Goal: Task Accomplishment & Management: Complete application form

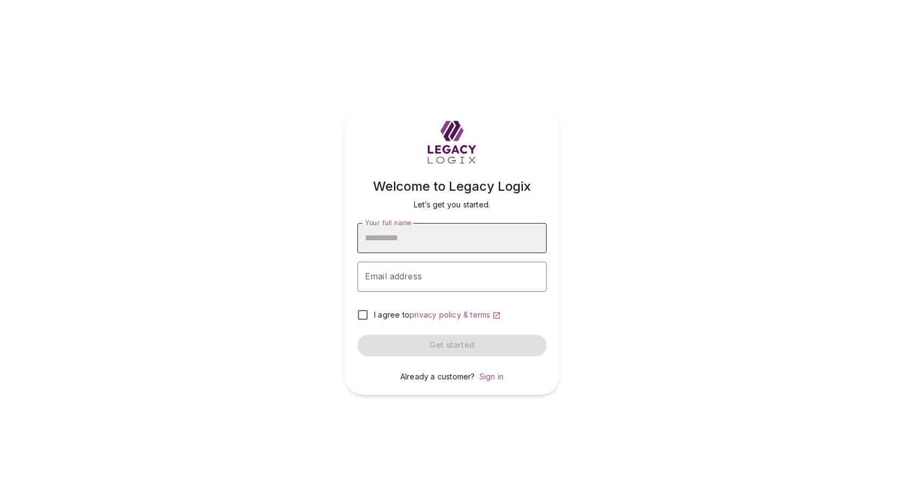
click at [446, 239] on input "Your full name" at bounding box center [452, 238] width 189 height 30
type input "**********"
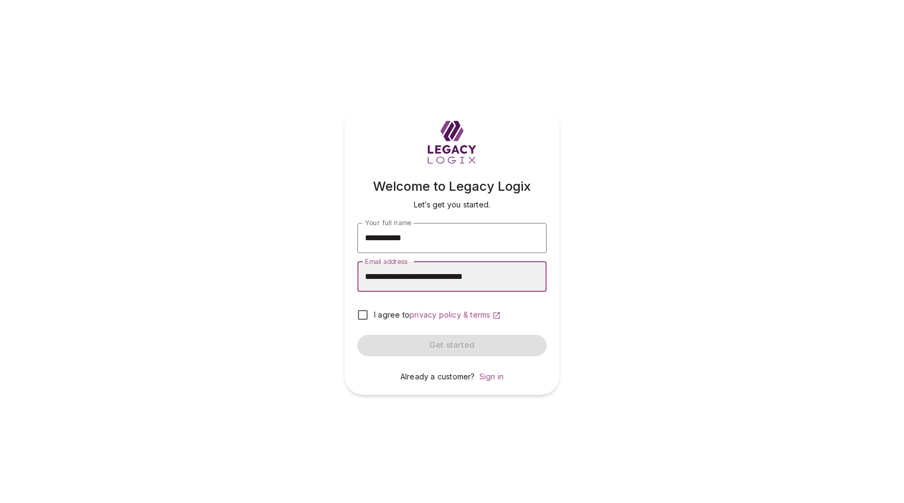
type input "**********"
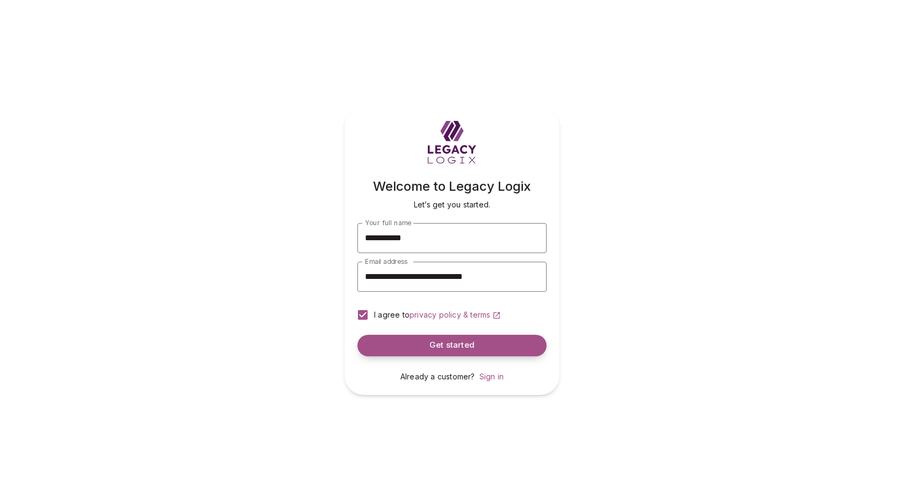
click at [438, 344] on span "Get started" at bounding box center [452, 345] width 45 height 10
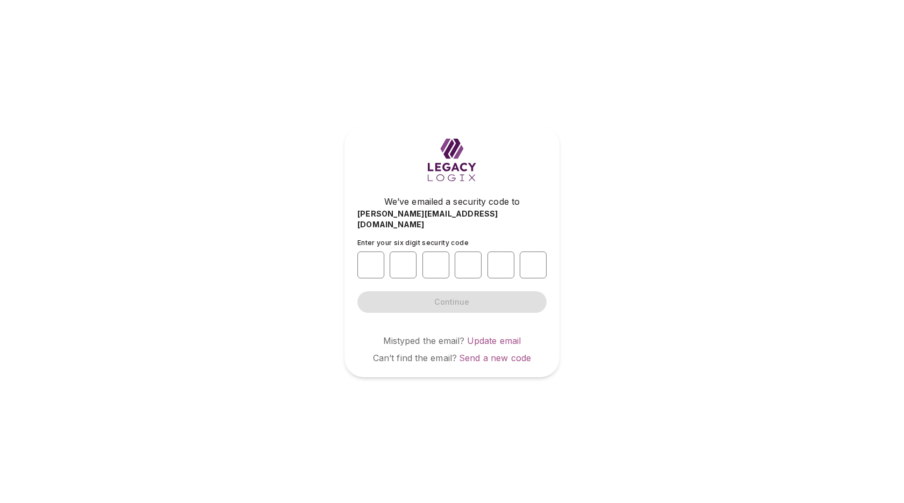
click at [411, 452] on div "We’ve emailed a security code to david+10072503@legacylogix.com Enter your six …" at bounding box center [452, 251] width 904 height 503
click at [373, 258] on input "number" at bounding box center [371, 265] width 27 height 27
type input "*"
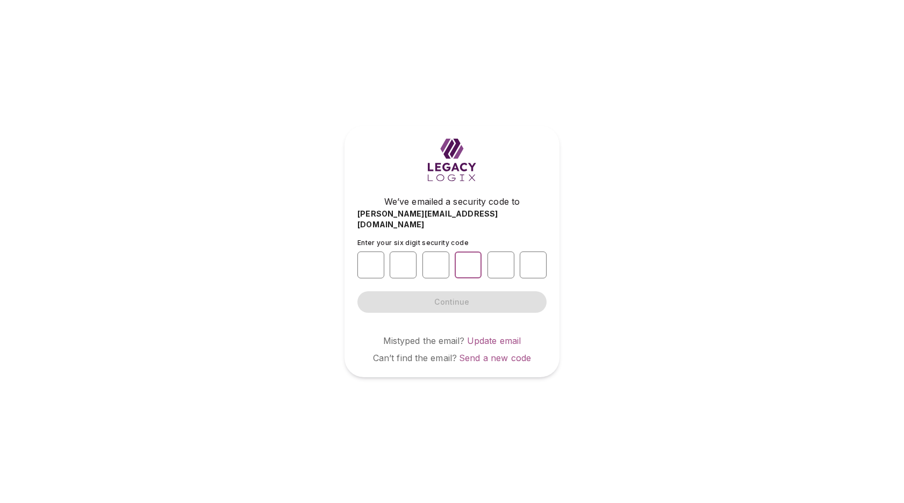
type input "*"
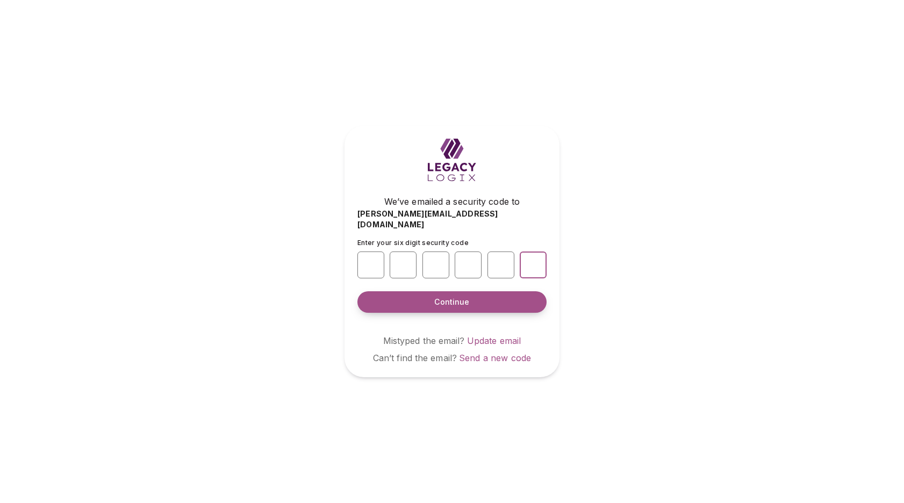
type input "*"
click at [448, 298] on span "Continue" at bounding box center [451, 302] width 35 height 11
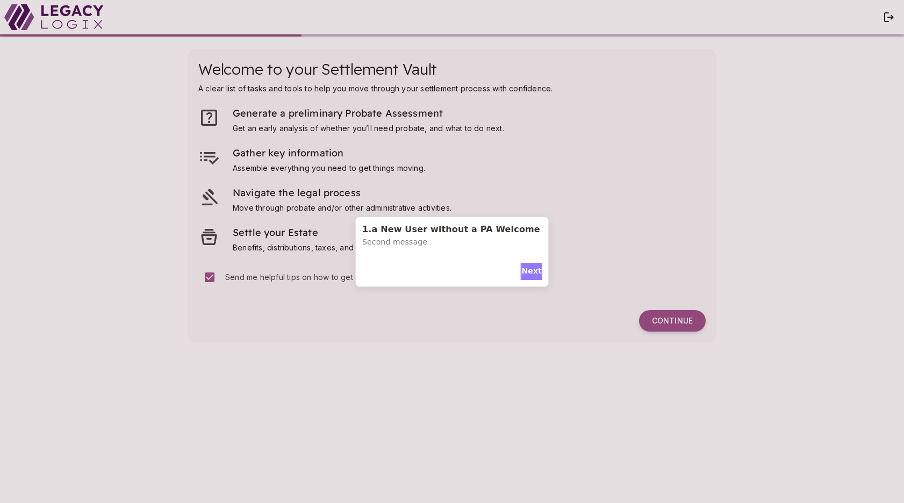
click at [524, 270] on span "Next" at bounding box center [532, 271] width 20 height 11
click at [528, 261] on span "Next" at bounding box center [532, 263] width 20 height 11
click at [453, 263] on span "Done" at bounding box center [455, 268] width 22 height 11
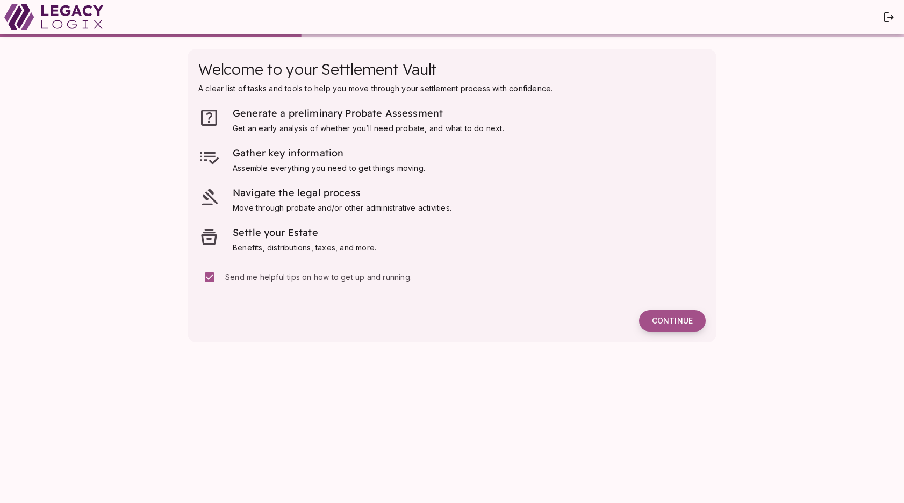
click at [656, 322] on span "Continue" at bounding box center [672, 321] width 41 height 10
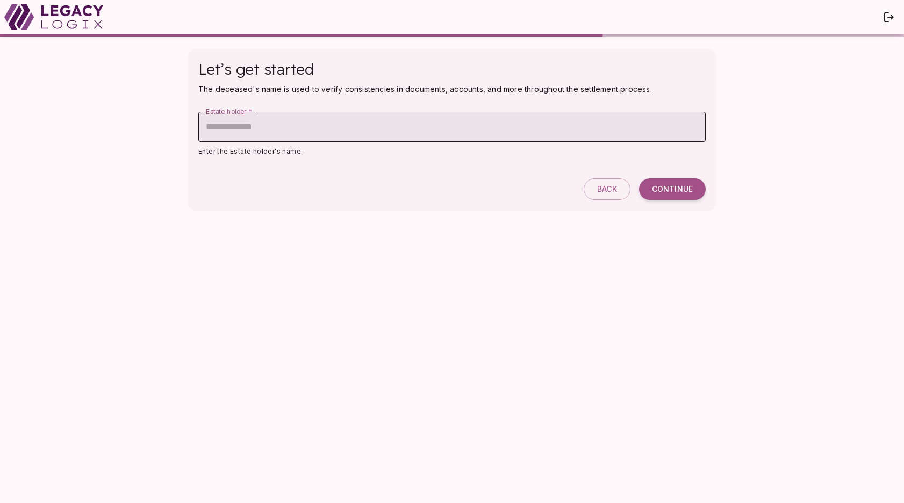
click at [329, 132] on input "Estate holder   *" at bounding box center [452, 127] width 508 height 30
type input "**********"
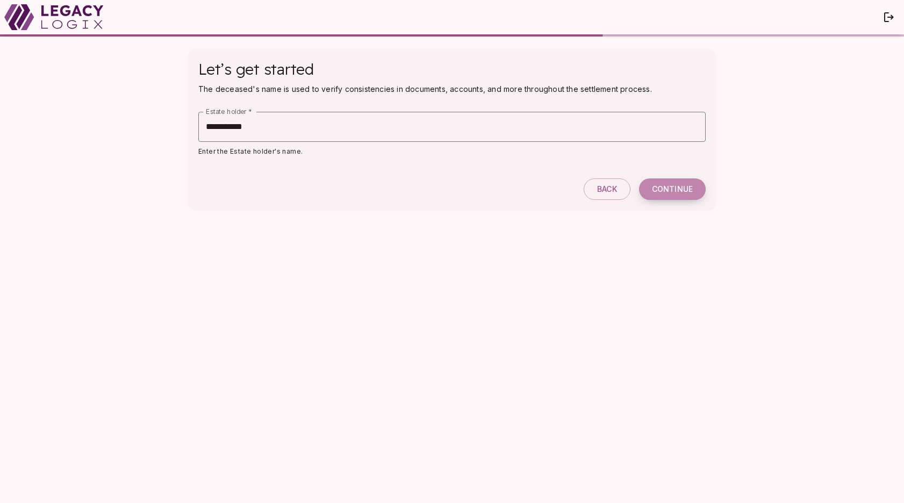
click at [672, 193] on span "Continue" at bounding box center [672, 189] width 41 height 10
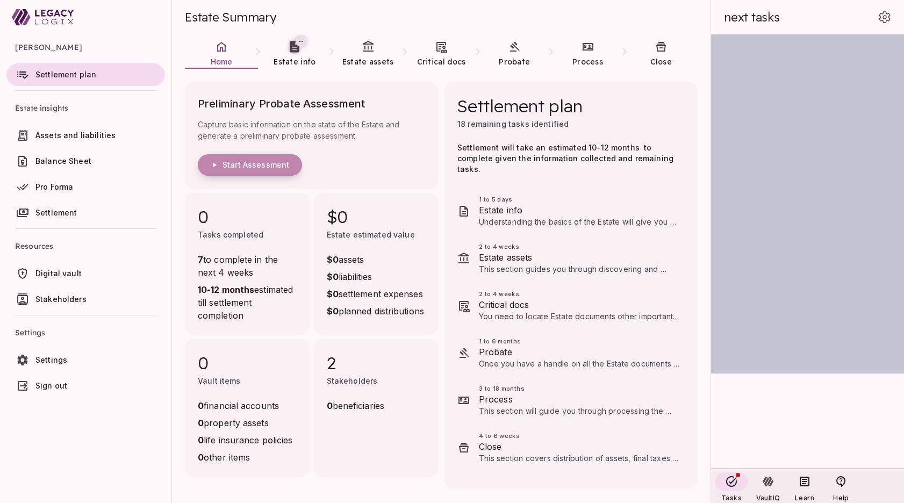
click at [258, 162] on span "Start Assessment" at bounding box center [256, 165] width 67 height 10
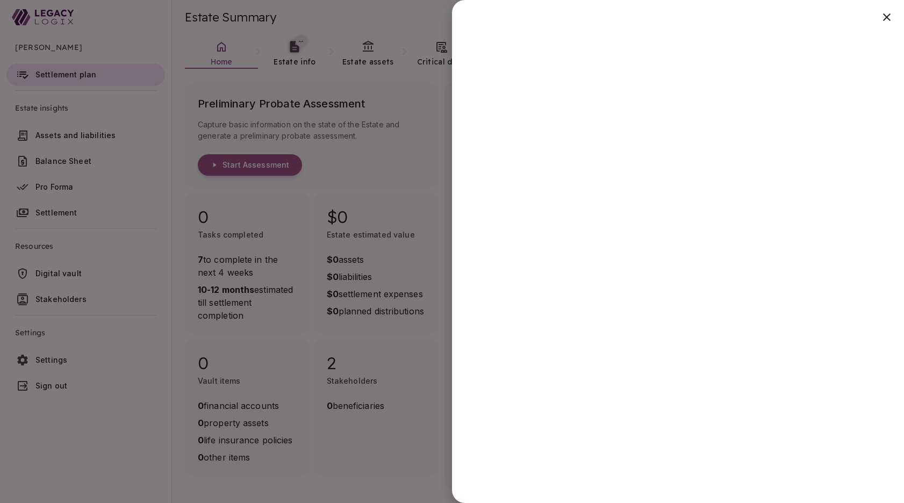
click at [381, 465] on div at bounding box center [452, 251] width 904 height 503
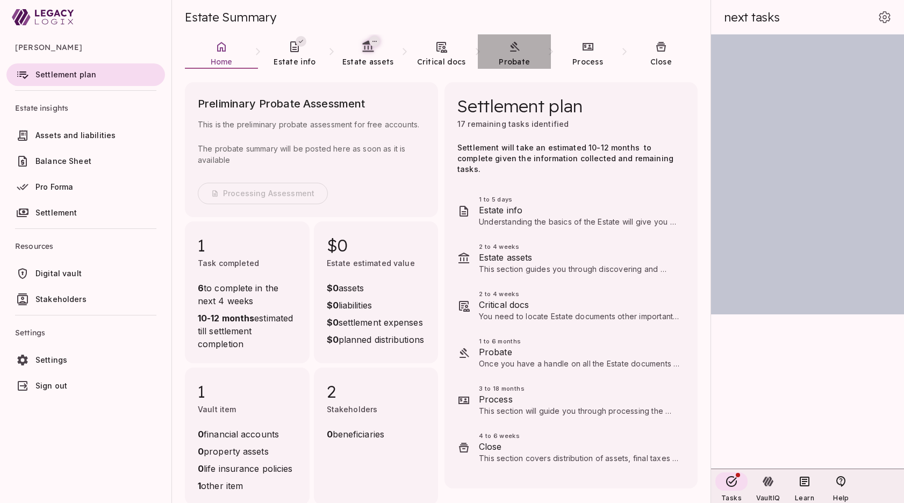
click at [515, 54] on link "Probate" at bounding box center [514, 53] width 73 height 39
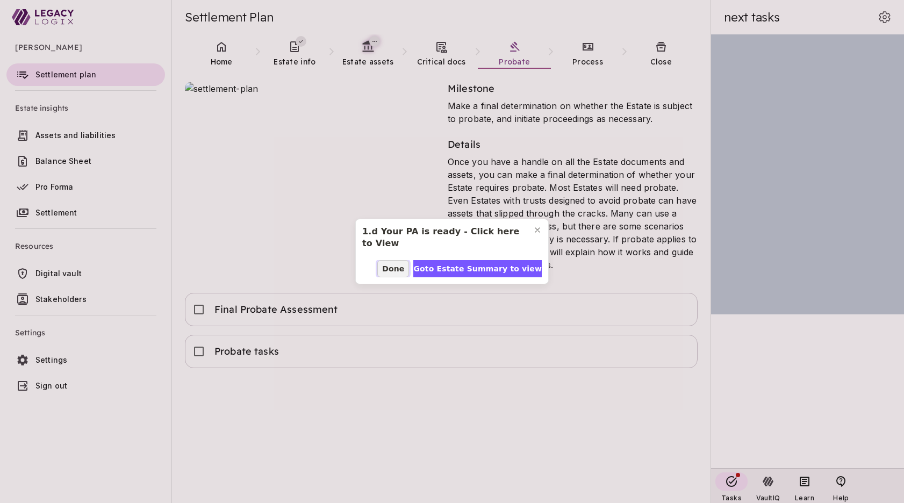
click at [404, 270] on span "Done" at bounding box center [393, 268] width 22 height 11
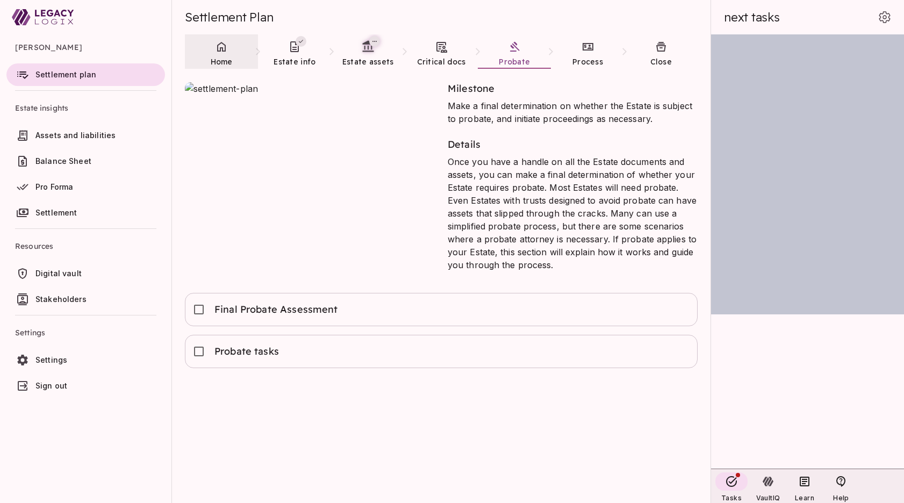
click at [223, 57] on span "Home" at bounding box center [222, 62] width 22 height 10
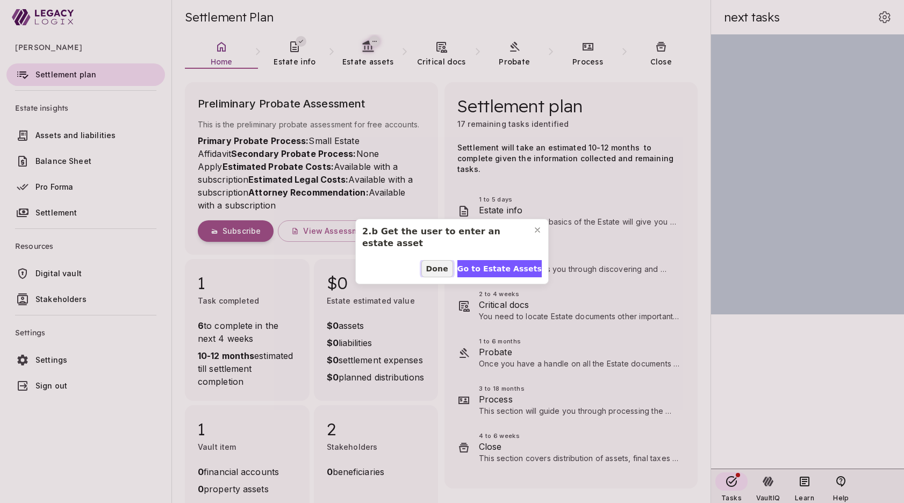
click at [442, 269] on span "Done" at bounding box center [437, 268] width 22 height 11
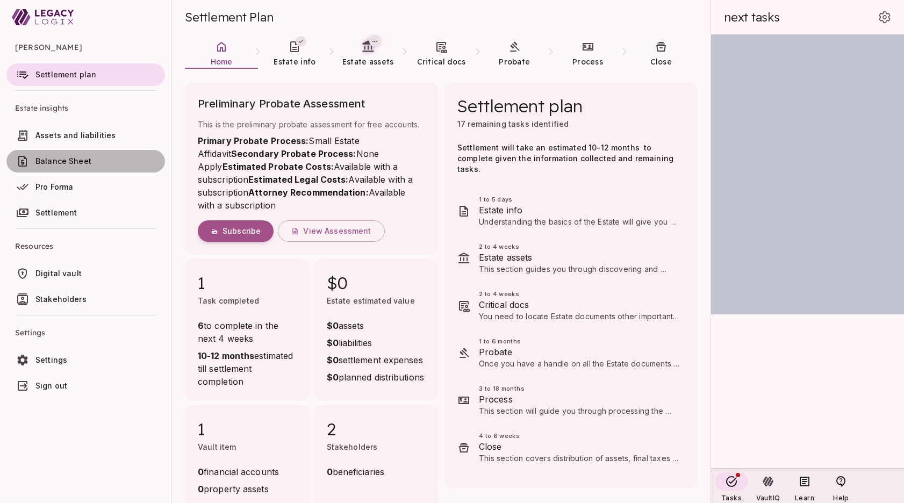
click at [77, 156] on span "Balance Sheet" at bounding box center [63, 160] width 56 height 9
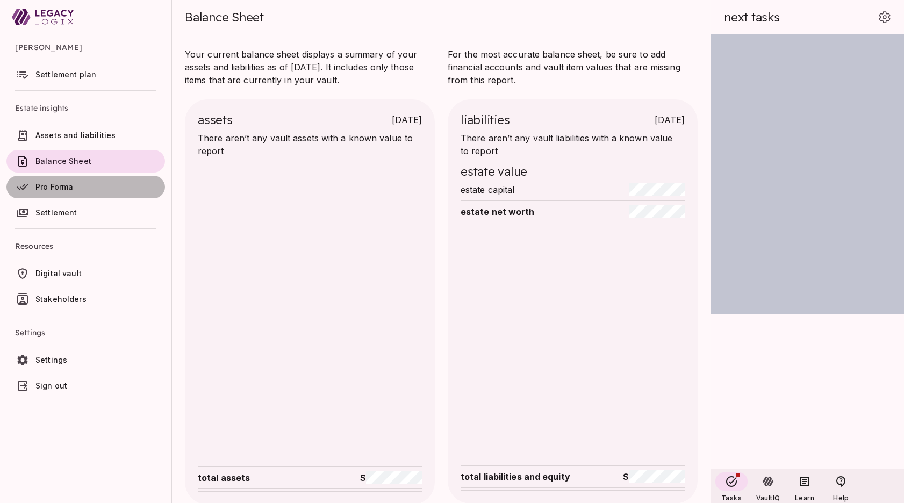
click at [54, 187] on span "Pro Forma" at bounding box center [54, 186] width 38 height 9
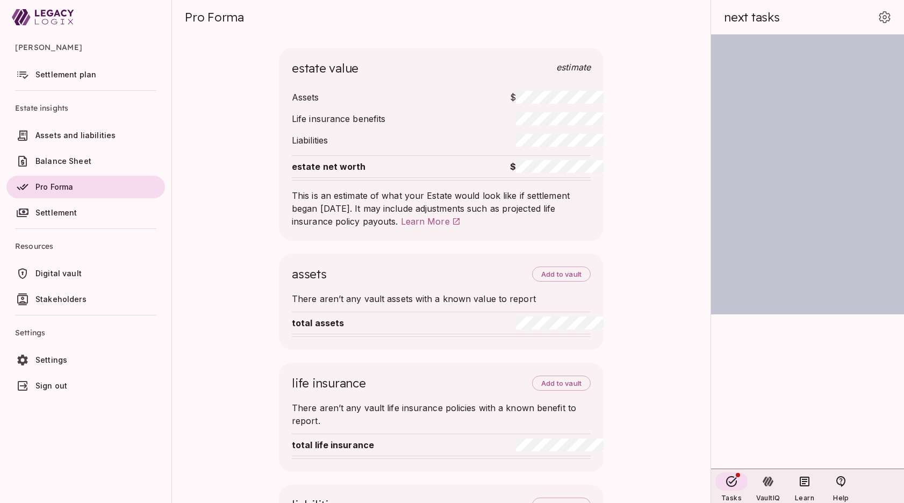
click at [65, 213] on span "Settlement" at bounding box center [56, 212] width 42 height 9
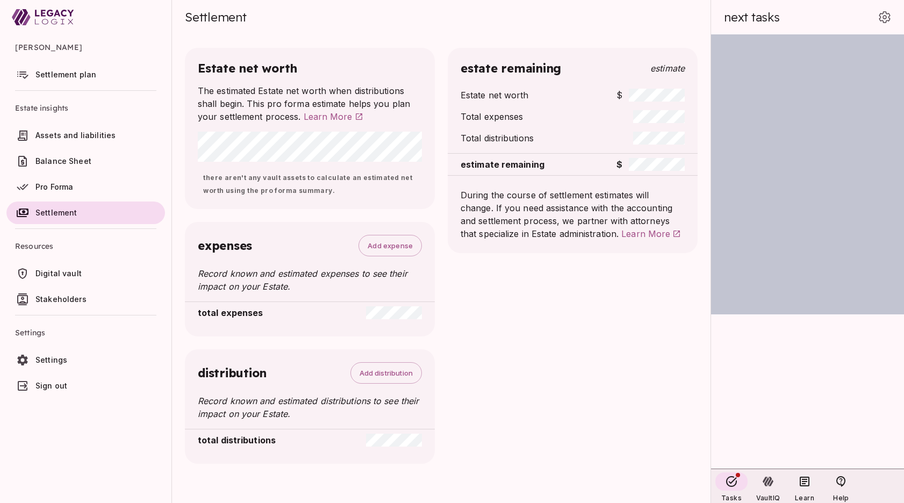
click at [72, 277] on span "Digital vault" at bounding box center [58, 273] width 46 height 9
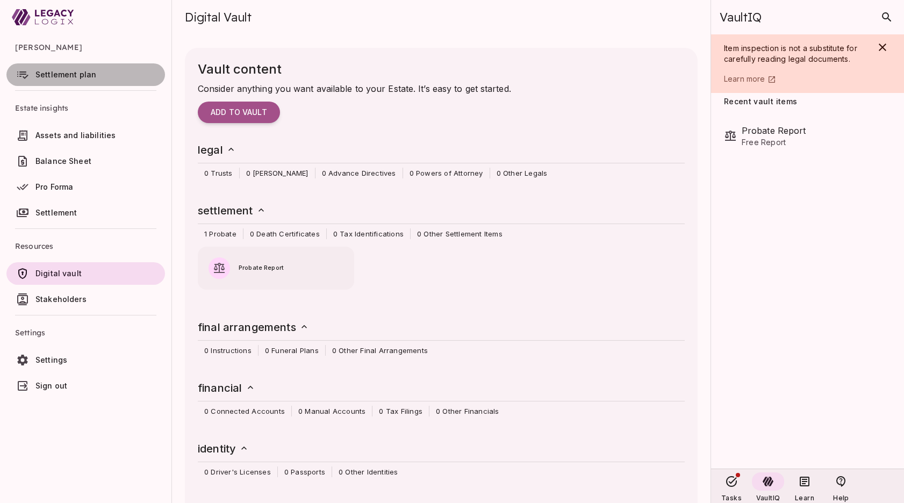
click at [57, 75] on span "Settlement plan" at bounding box center [65, 74] width 61 height 9
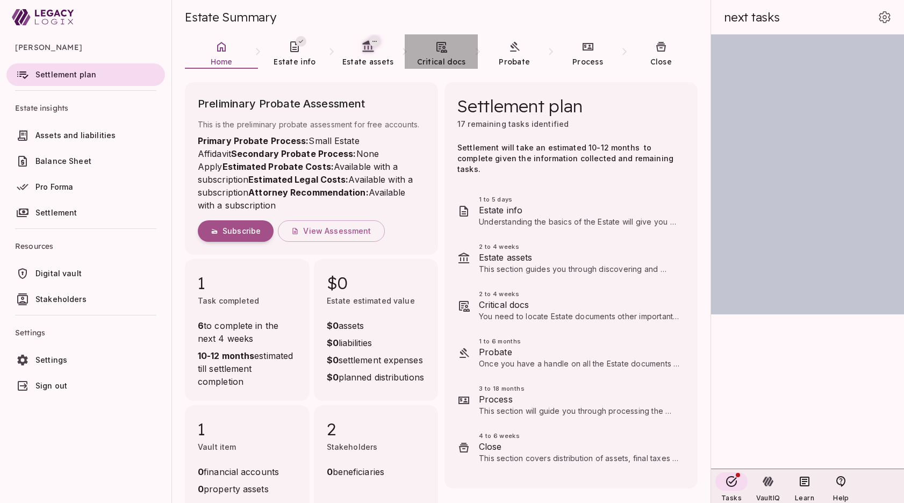
click at [448, 54] on link "Critical docs" at bounding box center [441, 53] width 73 height 39
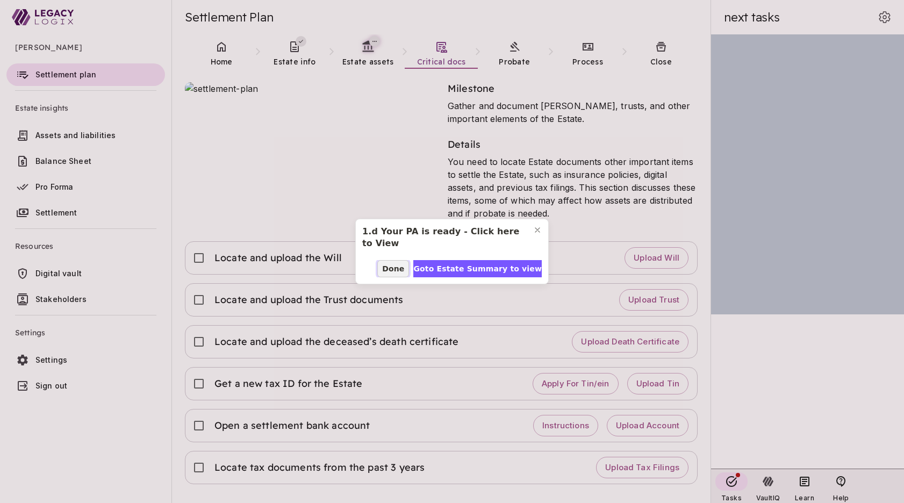
click at [404, 267] on span "Done" at bounding box center [393, 268] width 22 height 11
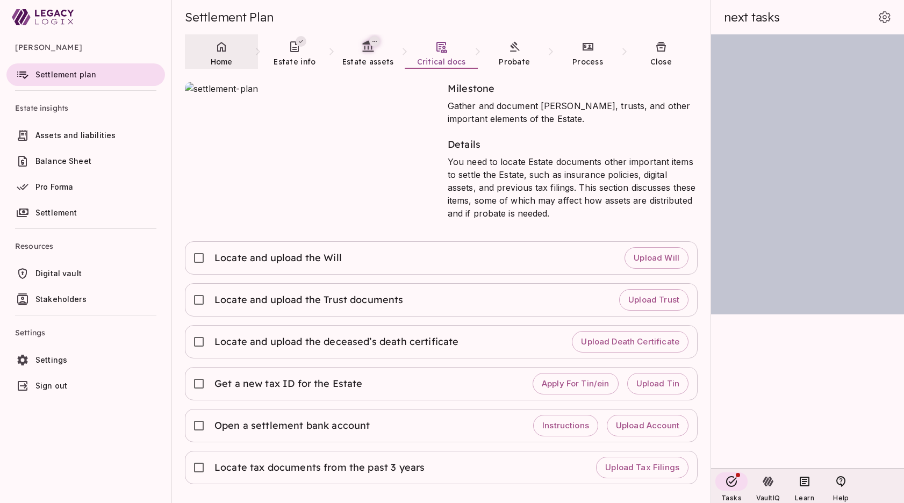
click at [216, 51] on icon at bounding box center [221, 46] width 13 height 13
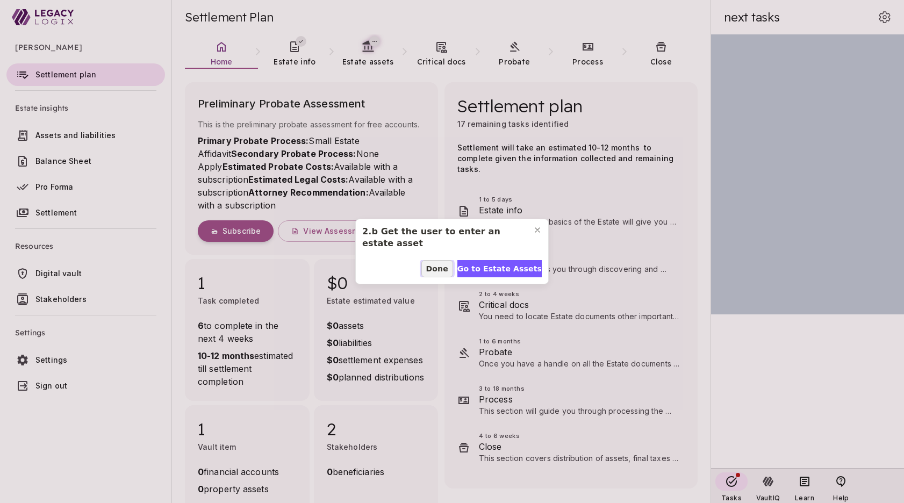
click at [441, 268] on span "Done" at bounding box center [437, 268] width 22 height 11
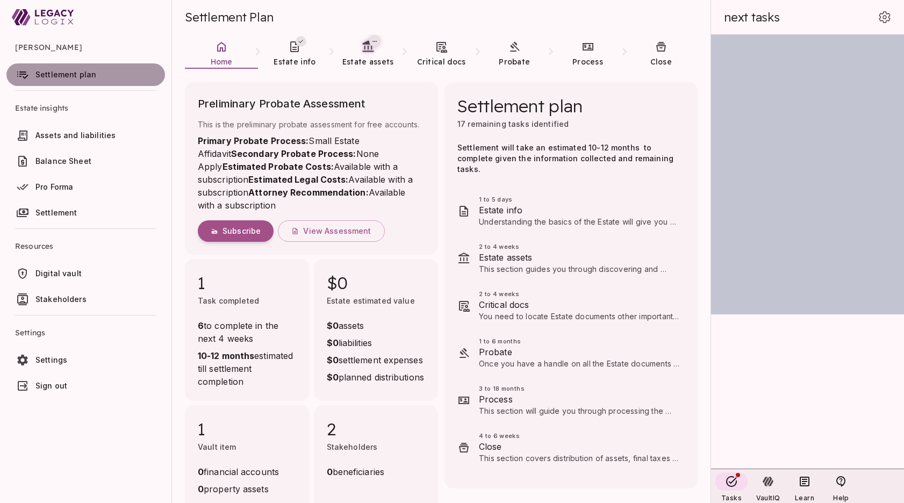
click at [83, 75] on span "Settlement plan" at bounding box center [65, 74] width 61 height 9
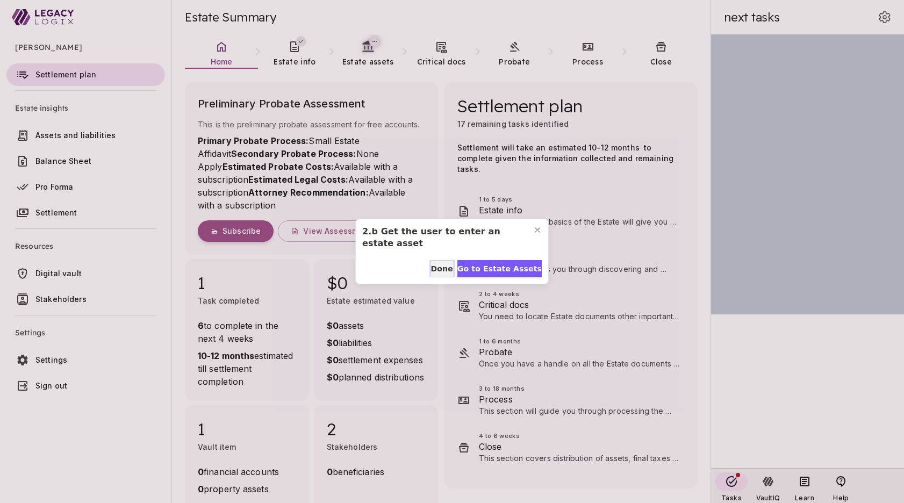
click at [438, 268] on span "Done" at bounding box center [442, 268] width 22 height 11
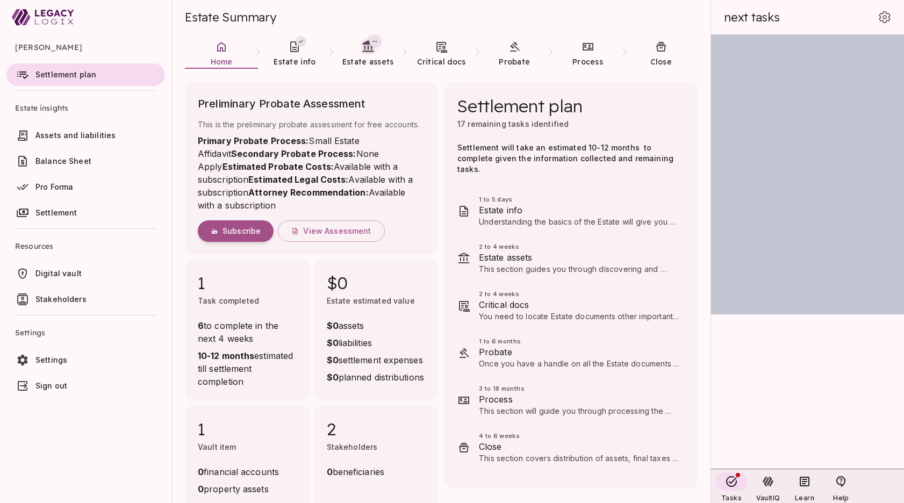
click at [63, 273] on span "Digital vault" at bounding box center [58, 273] width 46 height 9
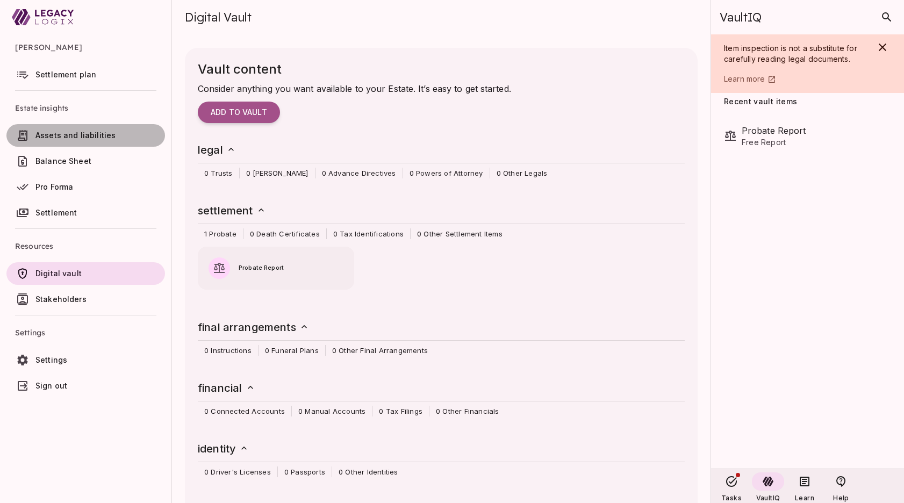
click at [75, 132] on span "Assets and liabilities" at bounding box center [75, 135] width 80 height 9
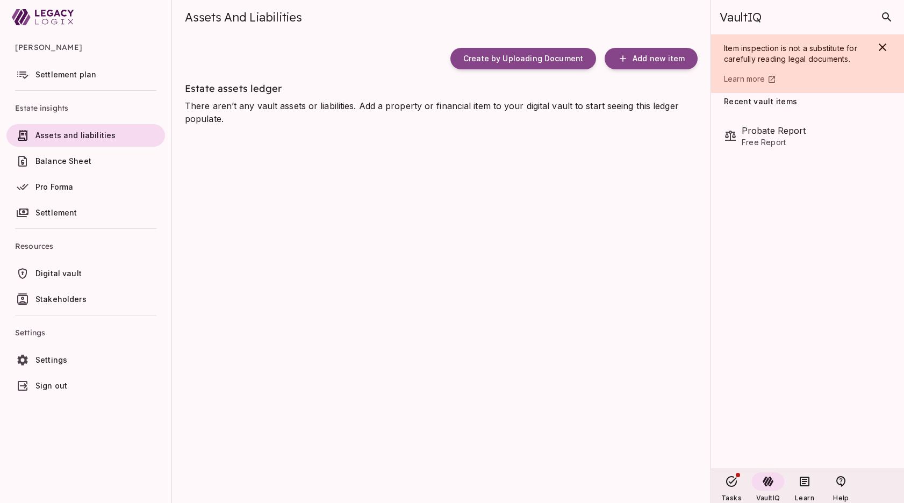
click at [74, 161] on span "Balance Sheet" at bounding box center [63, 160] width 56 height 9
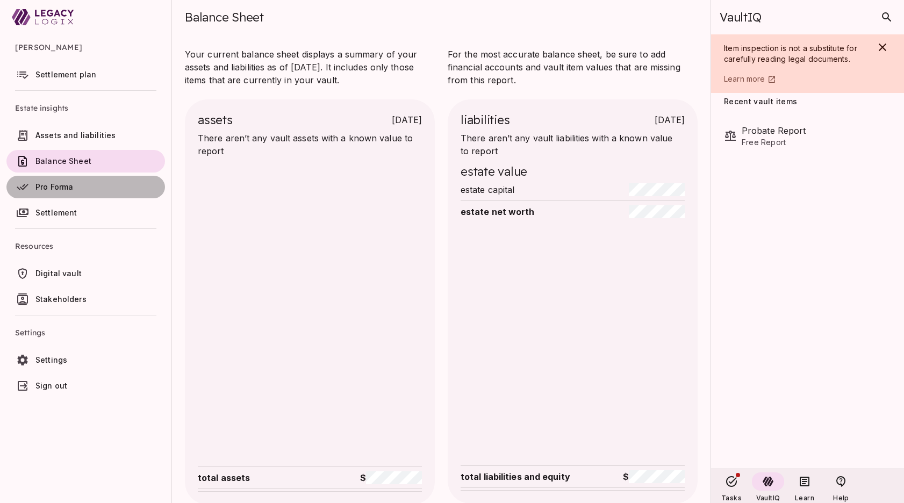
click at [55, 184] on span "Pro Forma" at bounding box center [54, 186] width 38 height 9
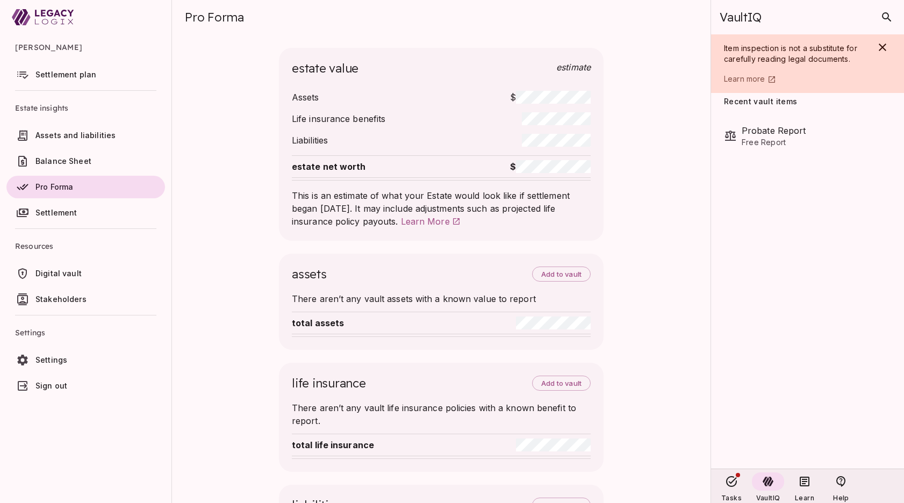
click at [60, 211] on span "Settlement" at bounding box center [56, 212] width 42 height 9
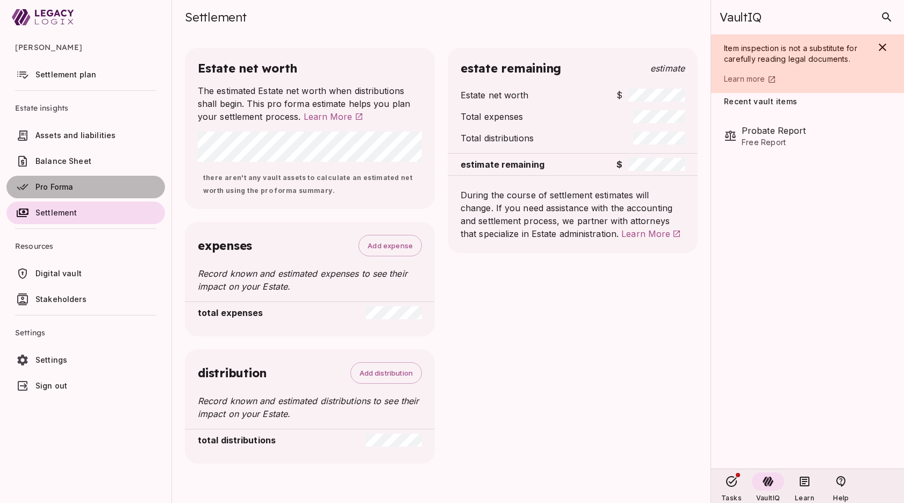
click at [66, 191] on span "Pro Forma" at bounding box center [54, 186] width 38 height 9
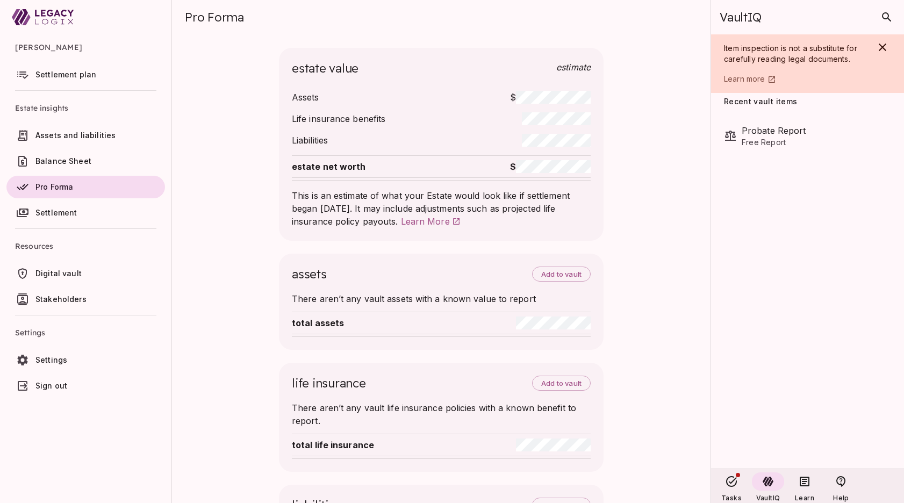
click at [62, 276] on span "Digital vault" at bounding box center [58, 273] width 46 height 9
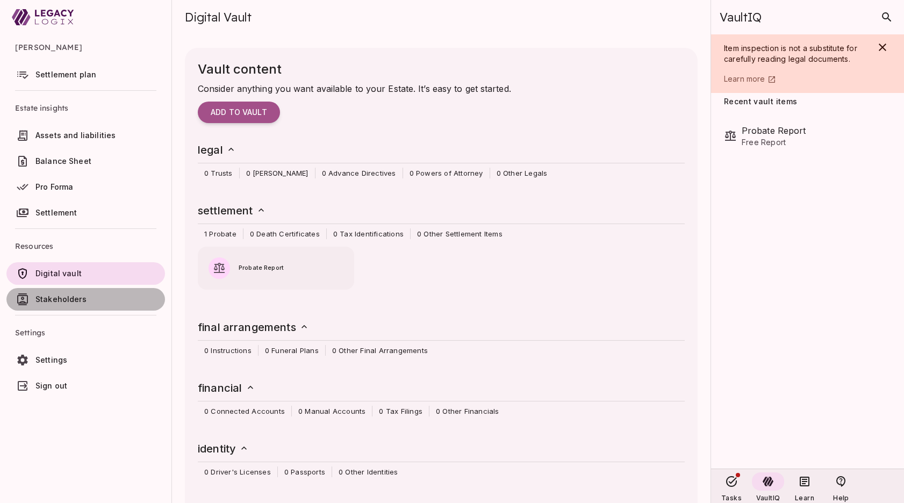
click at [49, 301] on span "Stakeholders" at bounding box center [60, 299] width 51 height 9
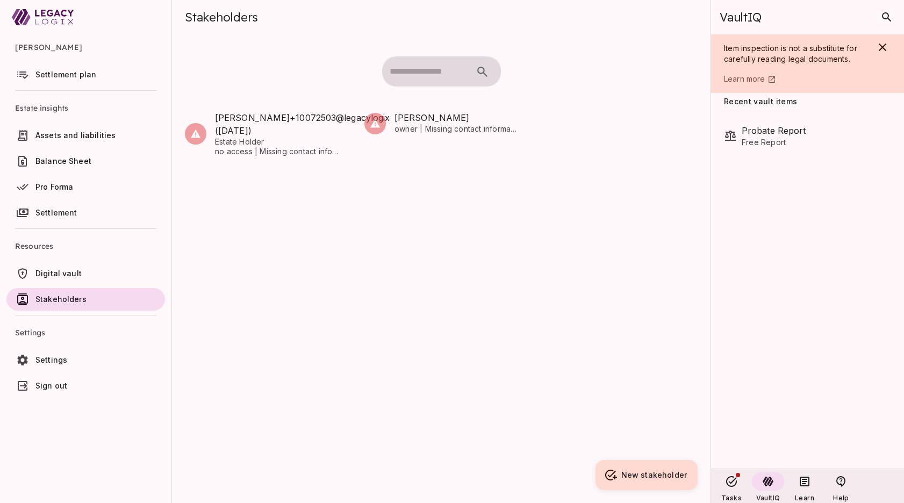
click at [62, 74] on span "Settlement plan" at bounding box center [65, 74] width 61 height 9
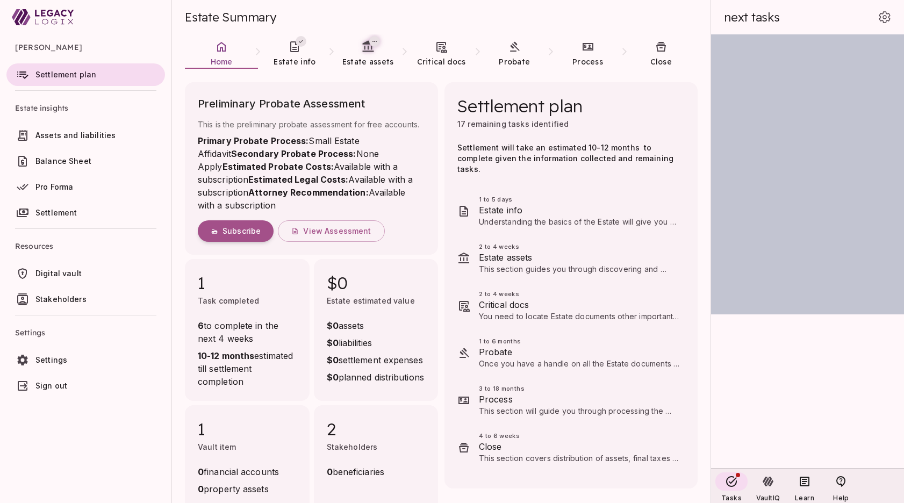
click at [116, 402] on ul "David Smith Settlement plan Estate insights Assets and liabilities Balance Shee…" at bounding box center [86, 217] width 172 height 367
click at [83, 70] on span "Settlement plan" at bounding box center [65, 74] width 61 height 9
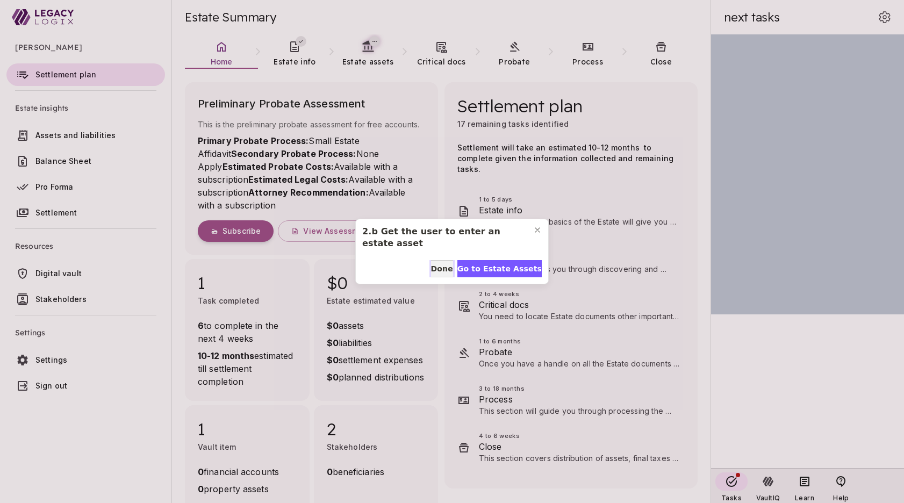
click at [443, 268] on span "Done" at bounding box center [442, 268] width 22 height 11
click at [525, 272] on span "Next" at bounding box center [532, 268] width 20 height 11
click at [458, 272] on span "Done" at bounding box center [463, 268] width 22 height 11
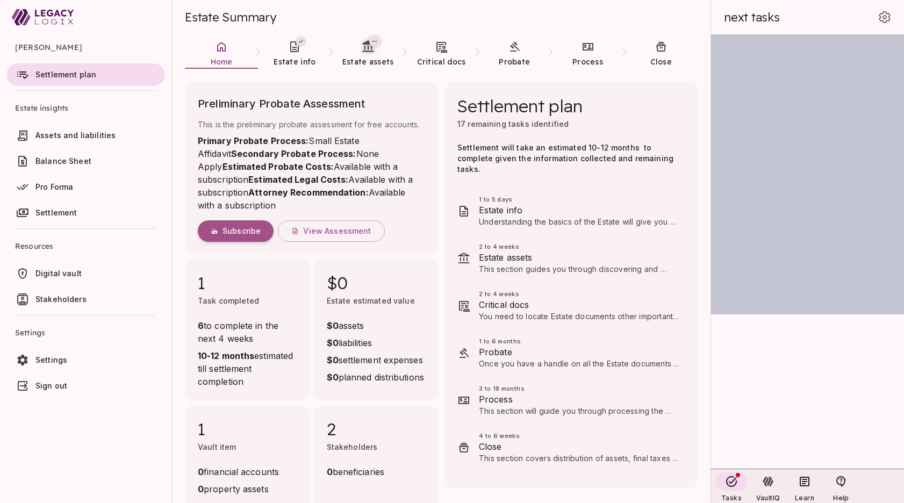
click at [67, 274] on span "Digital vault" at bounding box center [58, 273] width 46 height 9
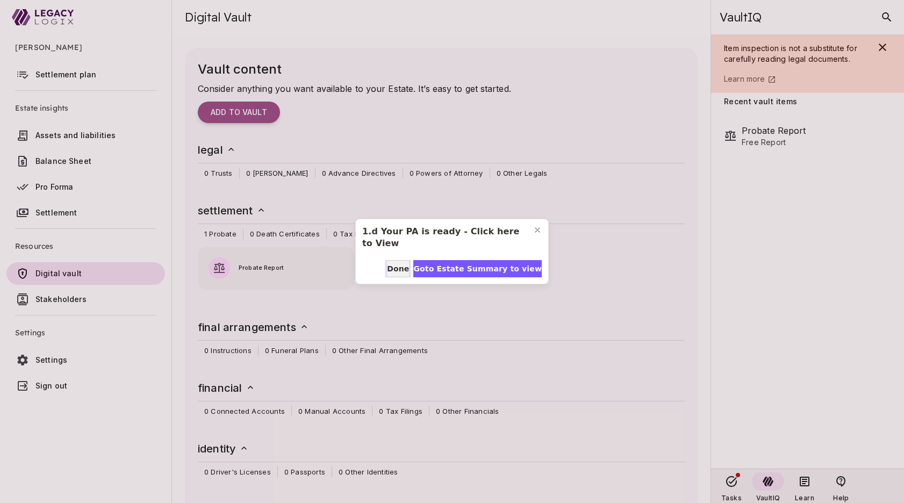
click at [409, 269] on span "Done" at bounding box center [398, 268] width 22 height 11
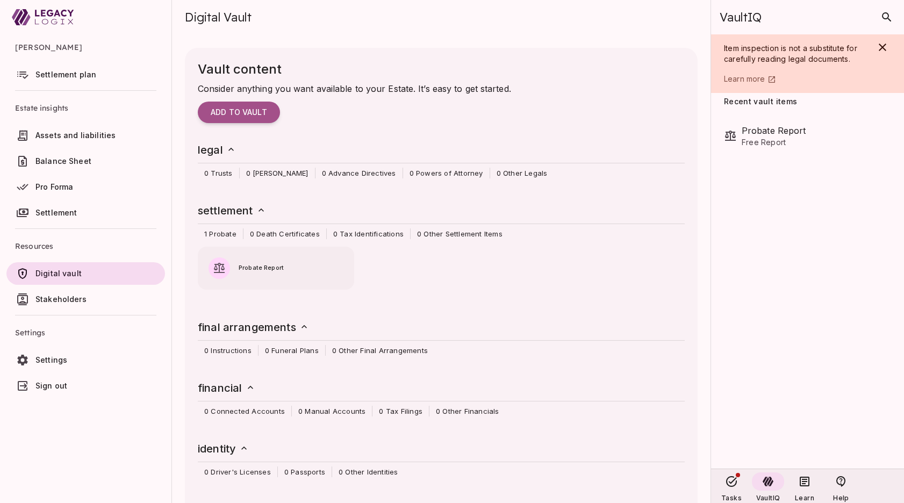
click at [65, 300] on span "Stakeholders" at bounding box center [60, 299] width 51 height 9
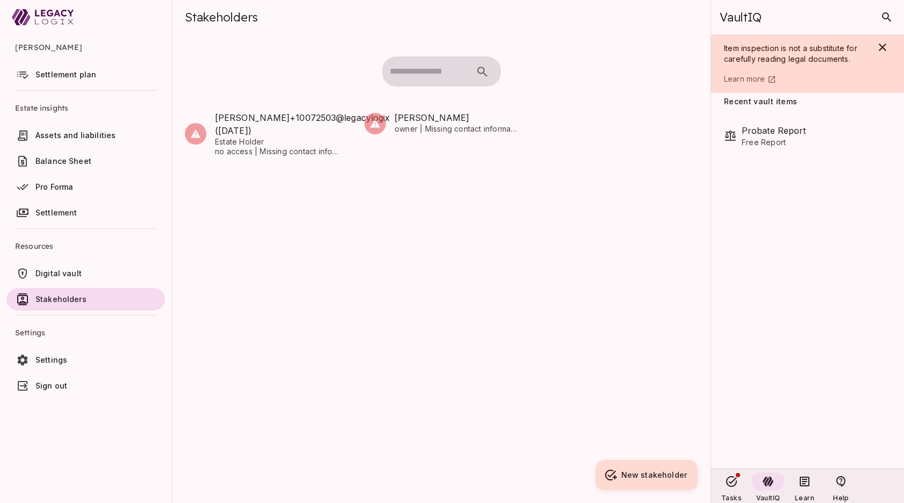
click at [53, 213] on span "Settlement" at bounding box center [56, 212] width 42 height 9
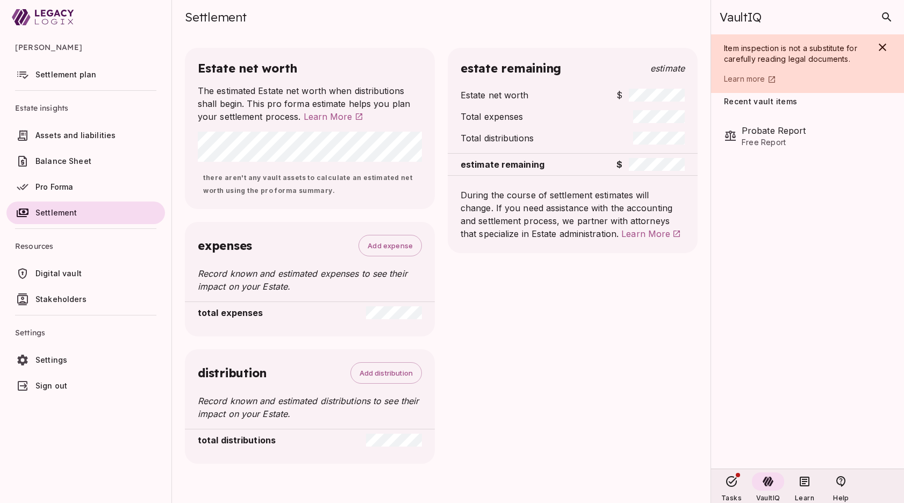
click at [91, 402] on ul "David Smith Settlement plan Estate insights Assets and liabilities Balance Shee…" at bounding box center [86, 217] width 172 height 367
click at [62, 73] on span "Settlement plan" at bounding box center [65, 74] width 61 height 9
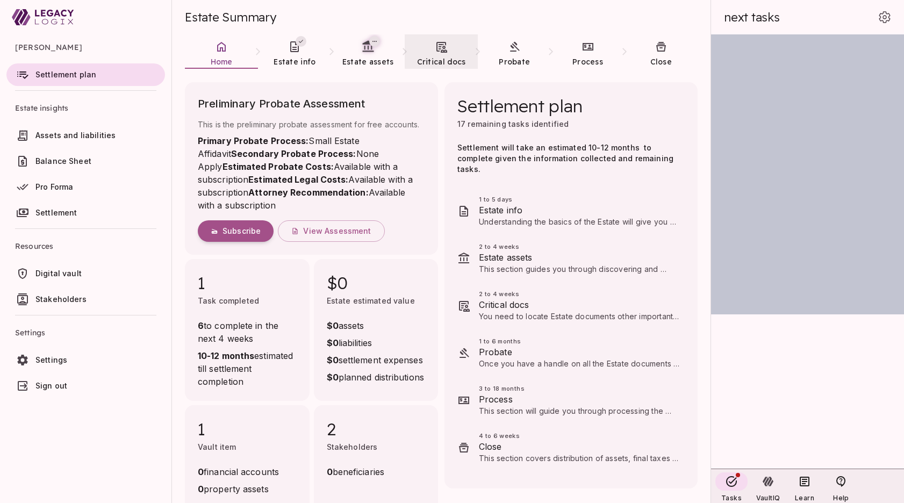
click at [443, 53] on link "Critical docs" at bounding box center [441, 53] width 73 height 39
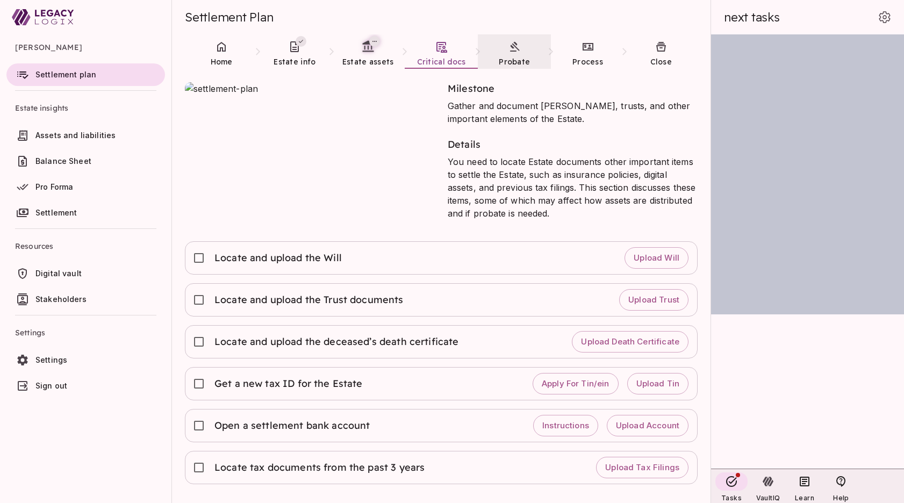
click at [510, 51] on icon at bounding box center [514, 46] width 13 height 13
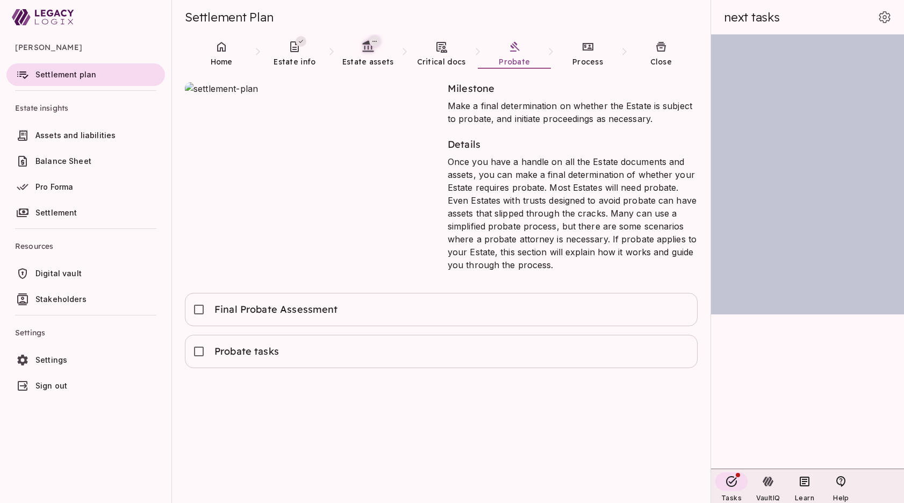
click at [443, 453] on div "Milestone Make a final determination on whether the Estate is subject to probat…" at bounding box center [441, 299] width 513 height 434
click at [64, 213] on span "Settlement" at bounding box center [56, 212] width 42 height 9
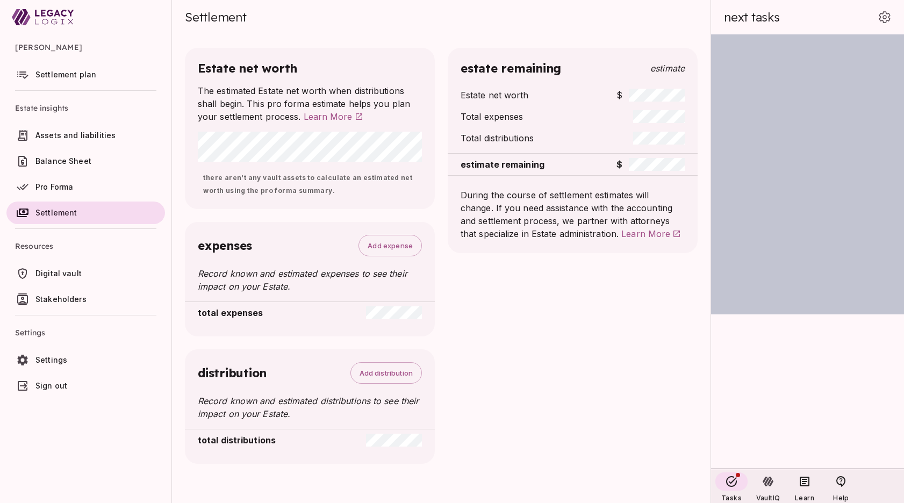
click at [61, 274] on span "Digital vault" at bounding box center [58, 273] width 46 height 9
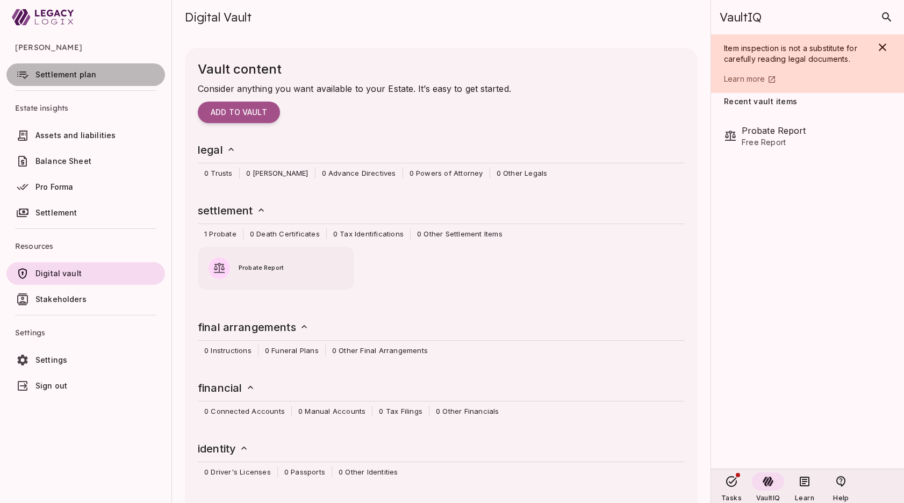
click at [59, 77] on span "Settlement plan" at bounding box center [65, 74] width 61 height 9
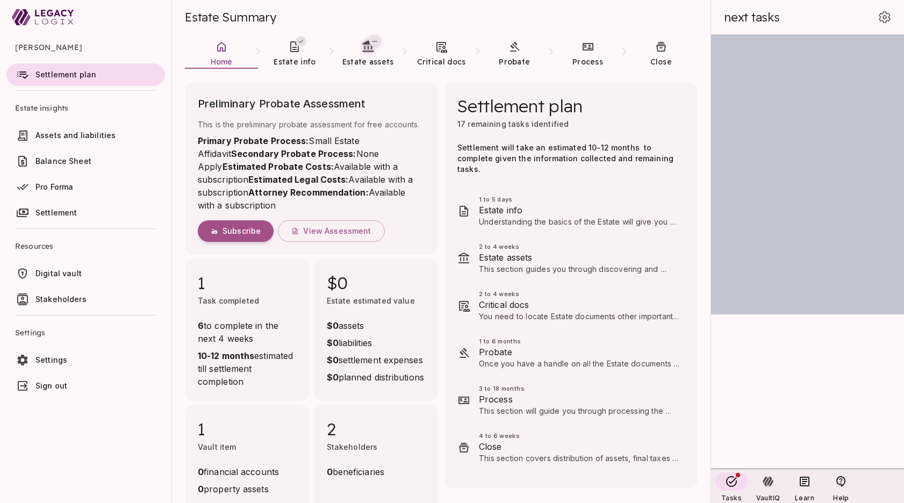
click at [120, 402] on ul "David Smith Settlement plan Estate insights Assets and liabilities Balance Shee…" at bounding box center [86, 217] width 172 height 367
click at [63, 383] on span "Sign out" at bounding box center [51, 385] width 32 height 9
